Goal: Task Accomplishment & Management: Use online tool/utility

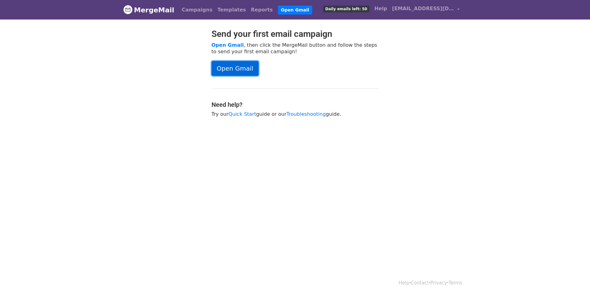
click at [219, 71] on link "Open Gmail" at bounding box center [234, 68] width 47 height 15
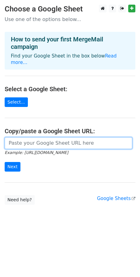
click at [17, 137] on input "url" at bounding box center [68, 143] width 127 height 12
paste input "[URL][DOMAIN_NAME]"
type input "[URL][DOMAIN_NAME]"
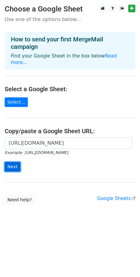
click at [12, 162] on input "Next" at bounding box center [13, 167] width 16 height 10
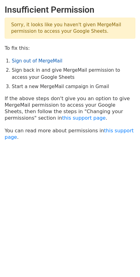
click at [19, 61] on link "Sign out of MergeMail" at bounding box center [37, 61] width 50 height 6
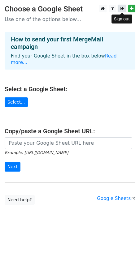
click at [122, 10] on icon at bounding box center [122, 8] width 4 height 4
click at [122, 8] on icon at bounding box center [122, 8] width 4 height 4
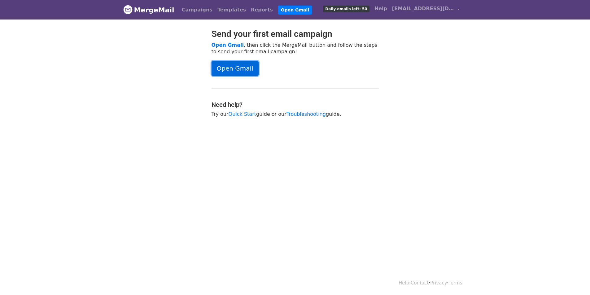
click at [230, 64] on link "Open Gmail" at bounding box center [234, 68] width 47 height 15
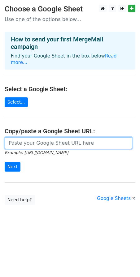
click at [22, 137] on input "url" at bounding box center [68, 143] width 127 height 12
paste input "https://docs.google.com/spreadsheets/d/1Wfba-BZ_nNsTTZZAX2E1Ie6txb_B96bF/edit?g…"
type input "https://docs.google.com/spreadsheets/d/1Wfba-BZ_nNsTTZZAX2E1Ie6txb_B96bF/edit?g…"
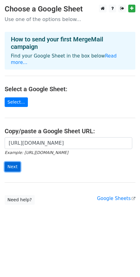
scroll to position [0, 0]
click at [13, 162] on input "Next" at bounding box center [13, 167] width 16 height 10
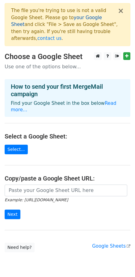
click at [63, 17] on link "your Google Sheet" at bounding box center [56, 21] width 91 height 13
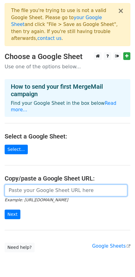
click at [76, 185] on input "url" at bounding box center [66, 191] width 123 height 12
paste input "https://docs.google.com/spreadsheets/d/10S--lGOeYCpD-rnI3hpyfOhPLAUOYF2-MbXaqjR…"
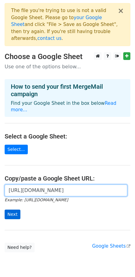
type input "https://docs.google.com/spreadsheets/d/10S--lGOeYCpD-rnI3hpyfOhPLAUOYF2-MbXaqjR…"
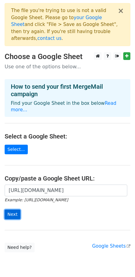
scroll to position [0, 0]
click at [16, 210] on input "Next" at bounding box center [13, 215] width 16 height 10
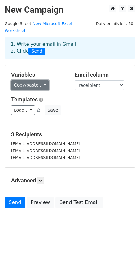
click at [20, 80] on link "Copy/paste..." at bounding box center [30, 85] width 38 height 10
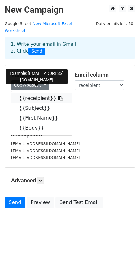
click at [23, 93] on link "{{receipient}}" at bounding box center [41, 98] width 61 height 10
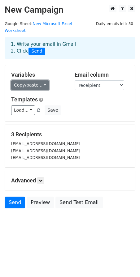
click at [23, 80] on link "Copy/paste..." at bounding box center [30, 85] width 38 height 10
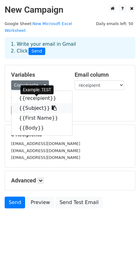
click at [27, 103] on link "{{Subject}}" at bounding box center [41, 108] width 61 height 10
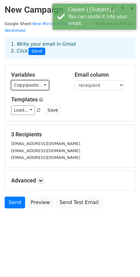
click at [20, 80] on link "Copy/paste..." at bounding box center [30, 85] width 38 height 10
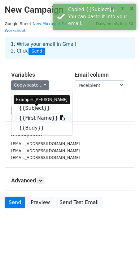
click at [29, 113] on link "{{First Name}}" at bounding box center [41, 118] width 61 height 10
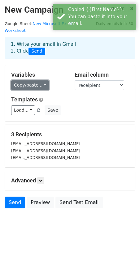
click at [30, 80] on link "Copy/paste..." at bounding box center [30, 85] width 38 height 10
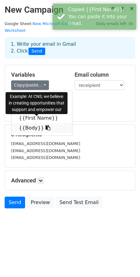
click at [26, 123] on link "{{Body}}" at bounding box center [41, 128] width 61 height 10
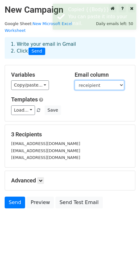
click at [91, 80] on select "receipient Subject First Name Body" at bounding box center [100, 85] width 50 height 10
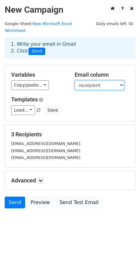
click at [92, 80] on select "receipient Subject First Name Body" at bounding box center [100, 85] width 50 height 10
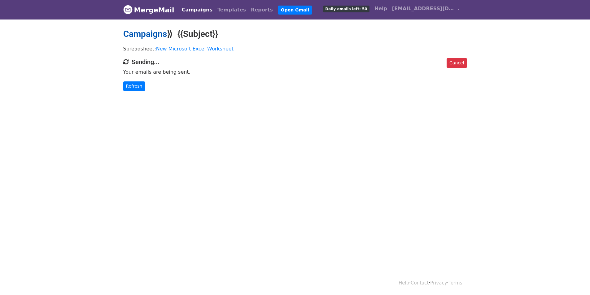
click at [160, 33] on link "Campaigns" at bounding box center [145, 34] width 44 height 10
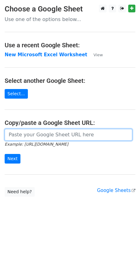
click at [28, 135] on input "url" at bounding box center [68, 135] width 127 height 12
paste input "https://docs.google.com/spreadsheets/d/10S--lGOeYCpD-rnI3hpyfOhPLAUOYF2-MbXaqjR…"
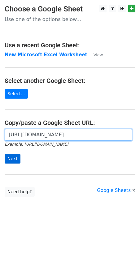
type input "https://docs.google.com/spreadsheets/d/10S--lGOeYCpD-rnI3hpyfOhPLAUOYF2-MbXaqjR…"
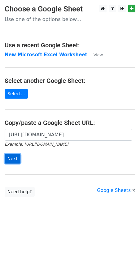
click at [13, 161] on input "Next" at bounding box center [13, 159] width 16 height 10
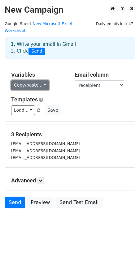
click at [26, 80] on link "Copy/paste..." at bounding box center [30, 85] width 38 height 10
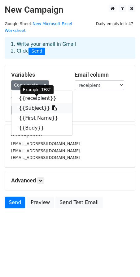
click at [25, 103] on link "{{Subject}}" at bounding box center [41, 108] width 61 height 10
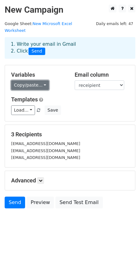
click at [20, 81] on link "Copy/paste..." at bounding box center [30, 85] width 38 height 10
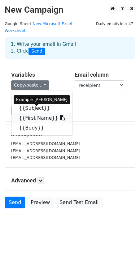
click at [28, 113] on link "{{First Name}}" at bounding box center [41, 118] width 61 height 10
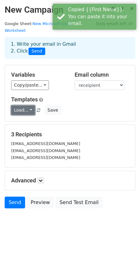
click at [22, 106] on link "Load..." at bounding box center [23, 111] width 24 height 10
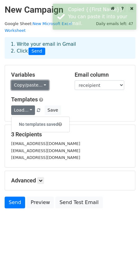
click at [23, 80] on link "Copy/paste..." at bounding box center [30, 85] width 38 height 10
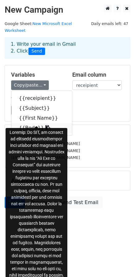
click at [30, 123] on link "{{Body}}" at bounding box center [41, 128] width 61 height 10
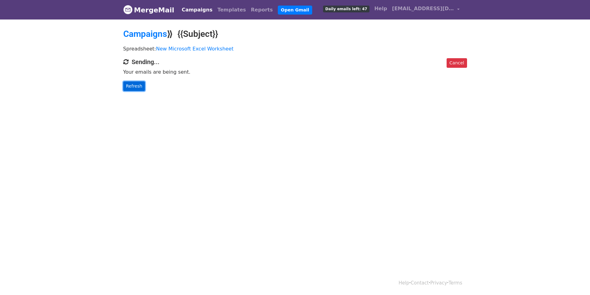
click at [125, 89] on link "Refresh" at bounding box center [134, 86] width 22 height 10
click at [369, 11] on span "Daily emails left: 47" at bounding box center [346, 9] width 46 height 7
click at [135, 88] on link "Refresh" at bounding box center [134, 86] width 22 height 10
